Goal: Obtain resource: Download file/media

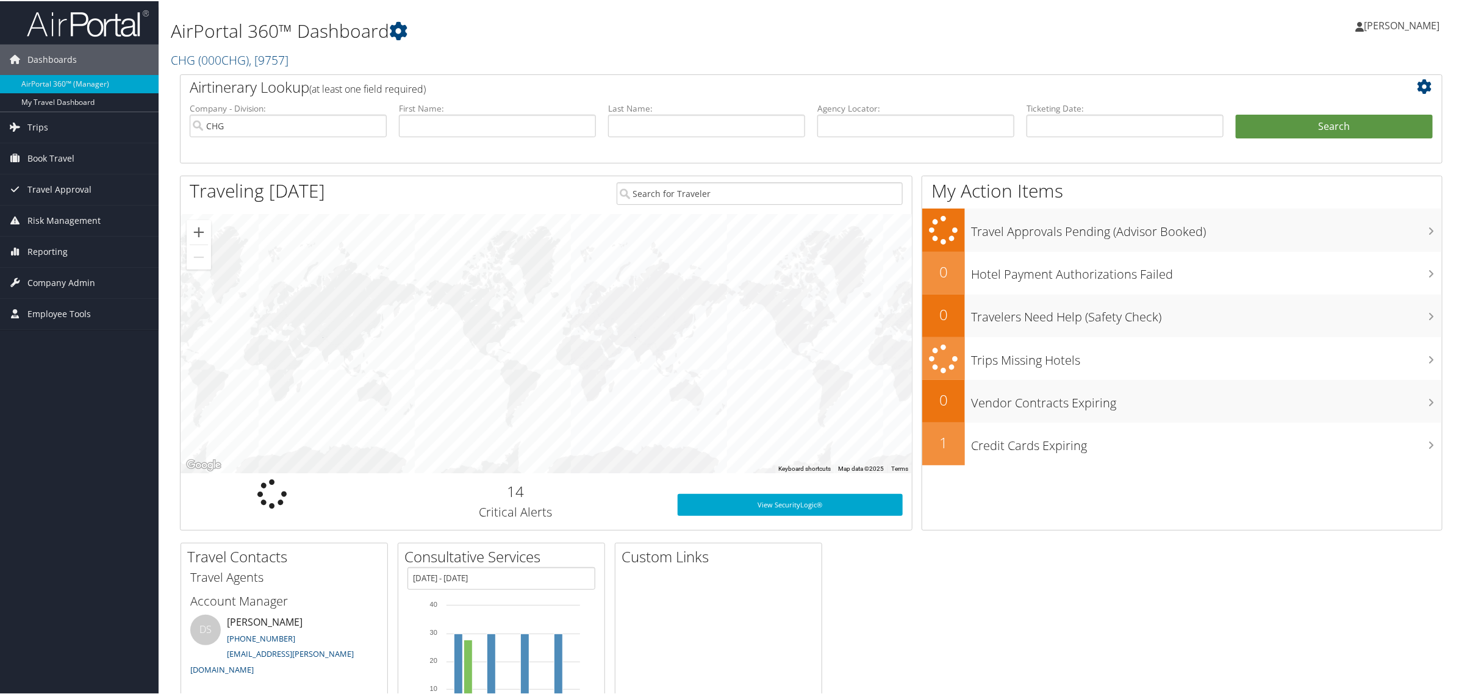
click at [918, 113] on li "Agency Locator:" at bounding box center [915, 129] width 209 height 57
click at [904, 123] on input "text" at bounding box center [915, 124] width 197 height 23
paste input "QKMJYZ"
click at [843, 125] on input "QKMJYZ" at bounding box center [915, 124] width 197 height 23
type input "QKMJYZ"
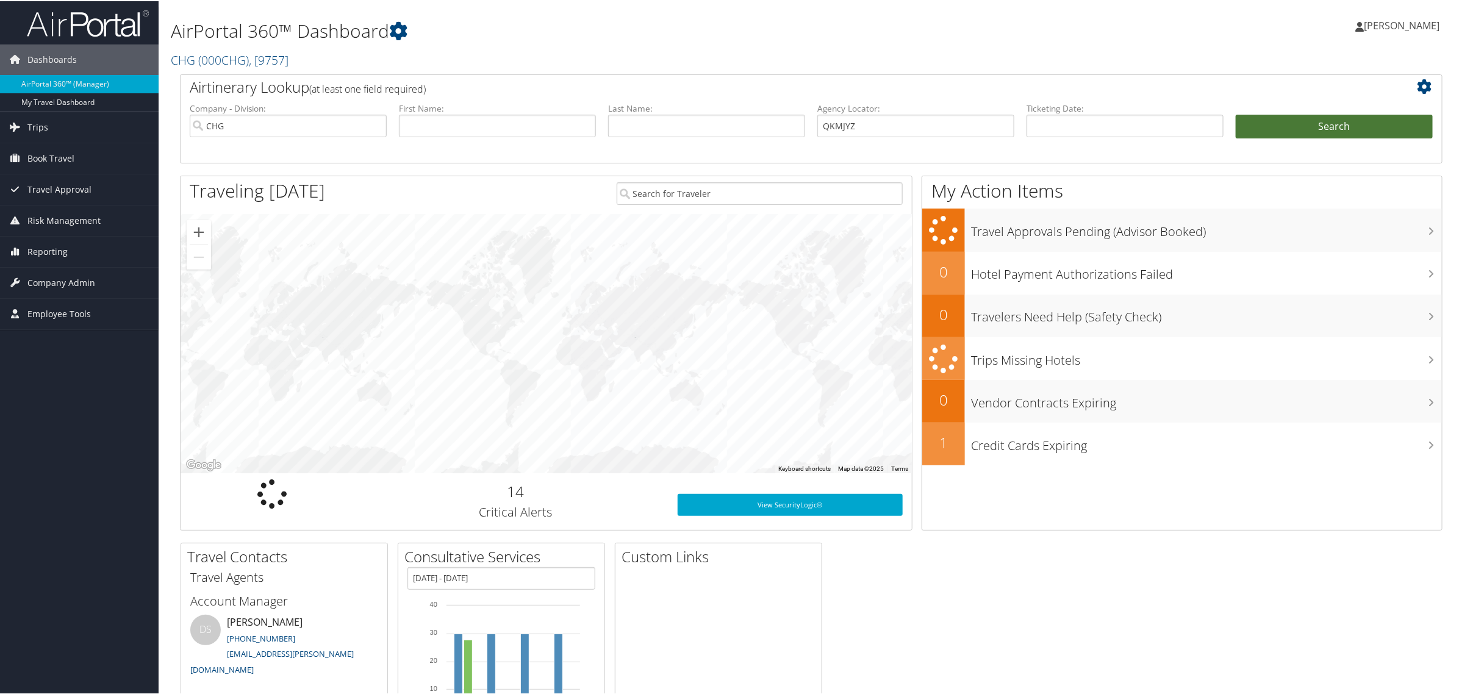
click at [1303, 117] on button "Search" at bounding box center [1334, 125] width 197 height 24
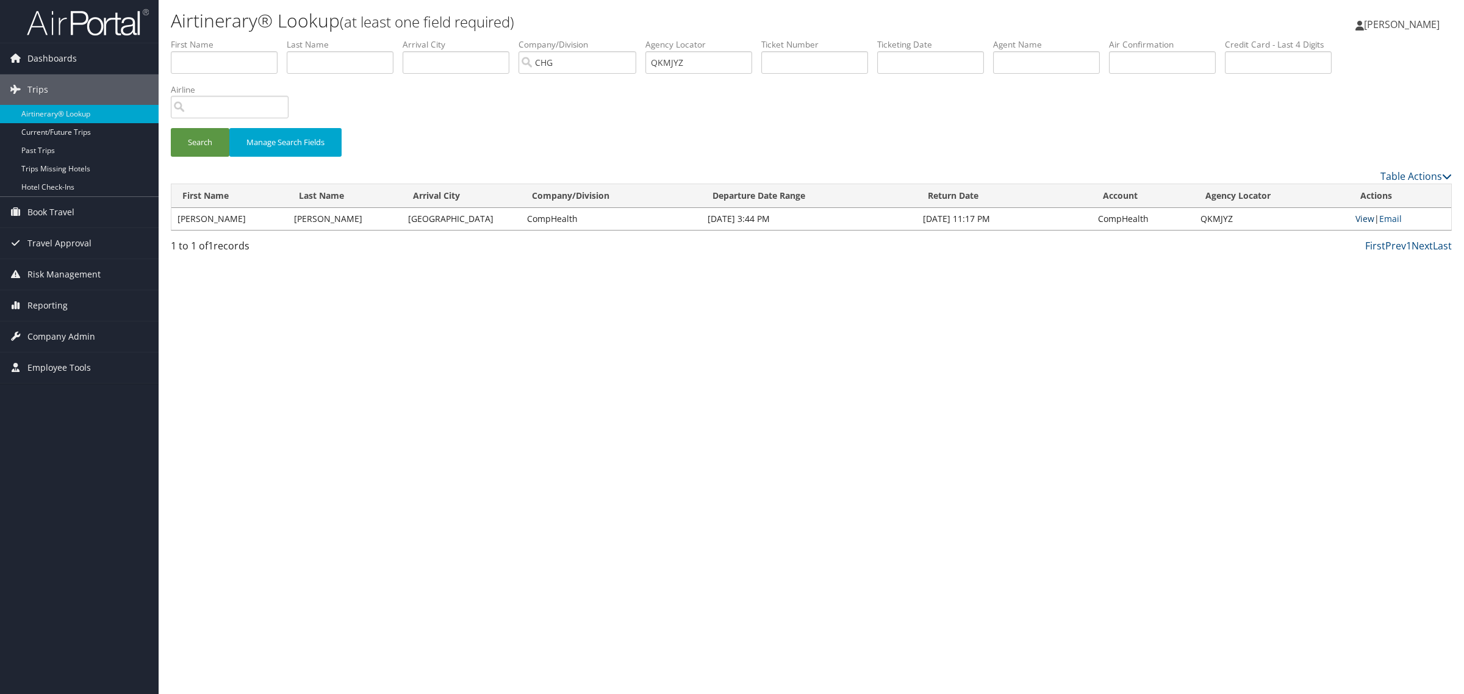
click at [1370, 218] on link "View" at bounding box center [1364, 219] width 19 height 12
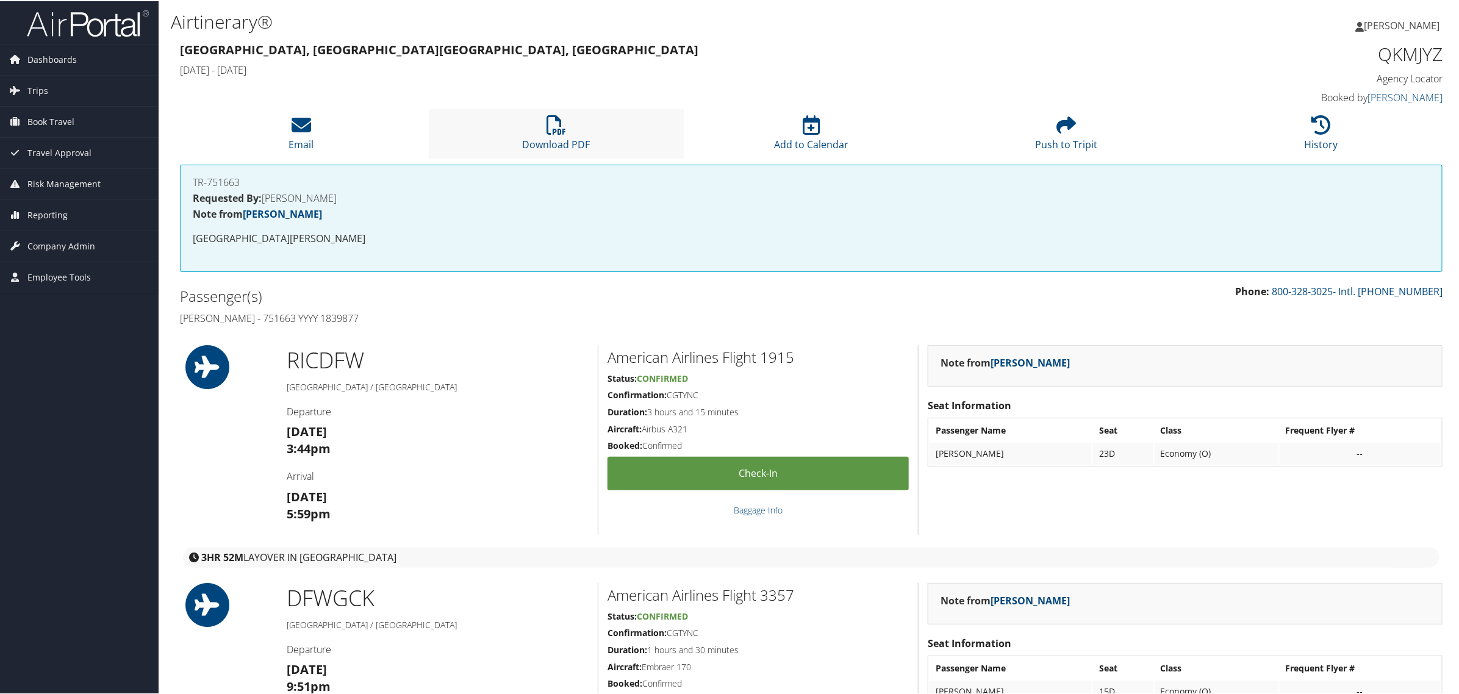
click at [582, 132] on li "Download PDF" at bounding box center [556, 132] width 255 height 49
